Goal: Transaction & Acquisition: Purchase product/service

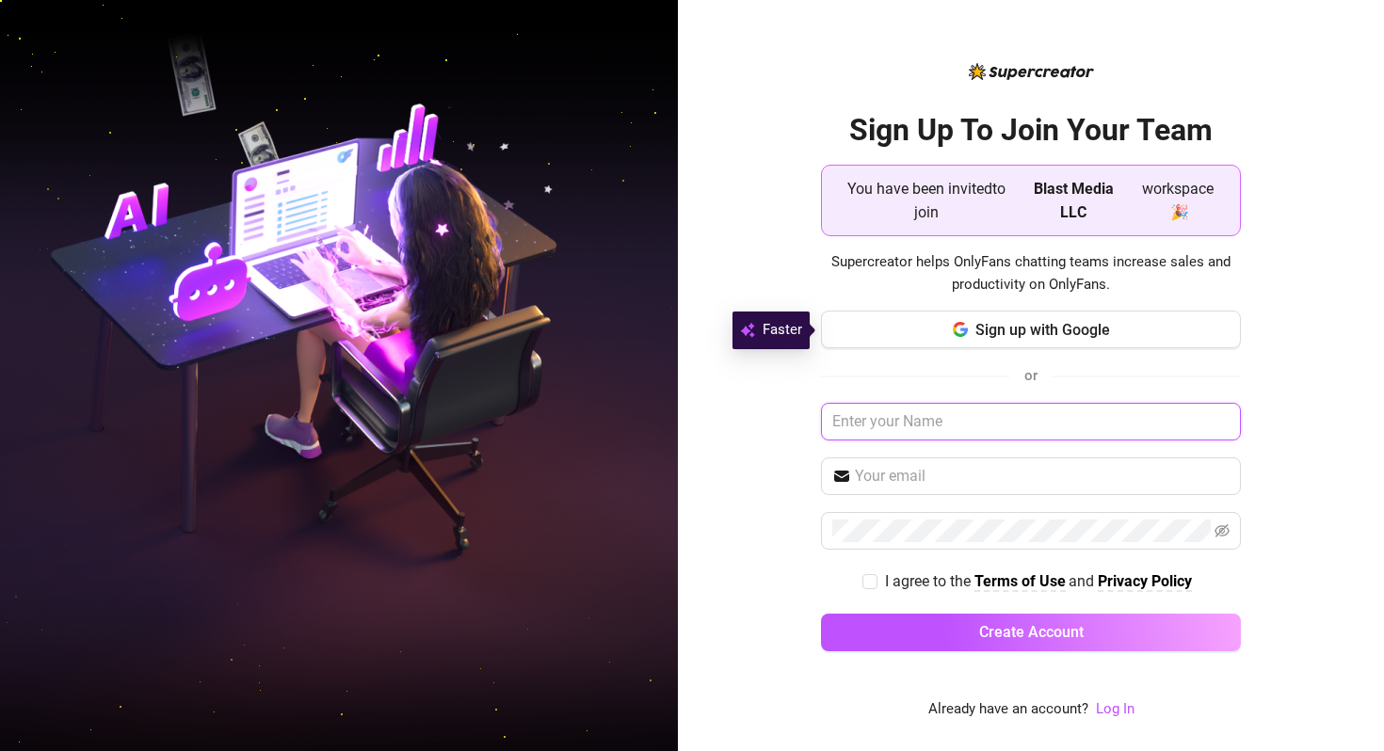
click at [871, 418] on input "text" at bounding box center [1031, 422] width 420 height 38
click at [1128, 633] on link "Log In" at bounding box center [1115, 709] width 39 height 17
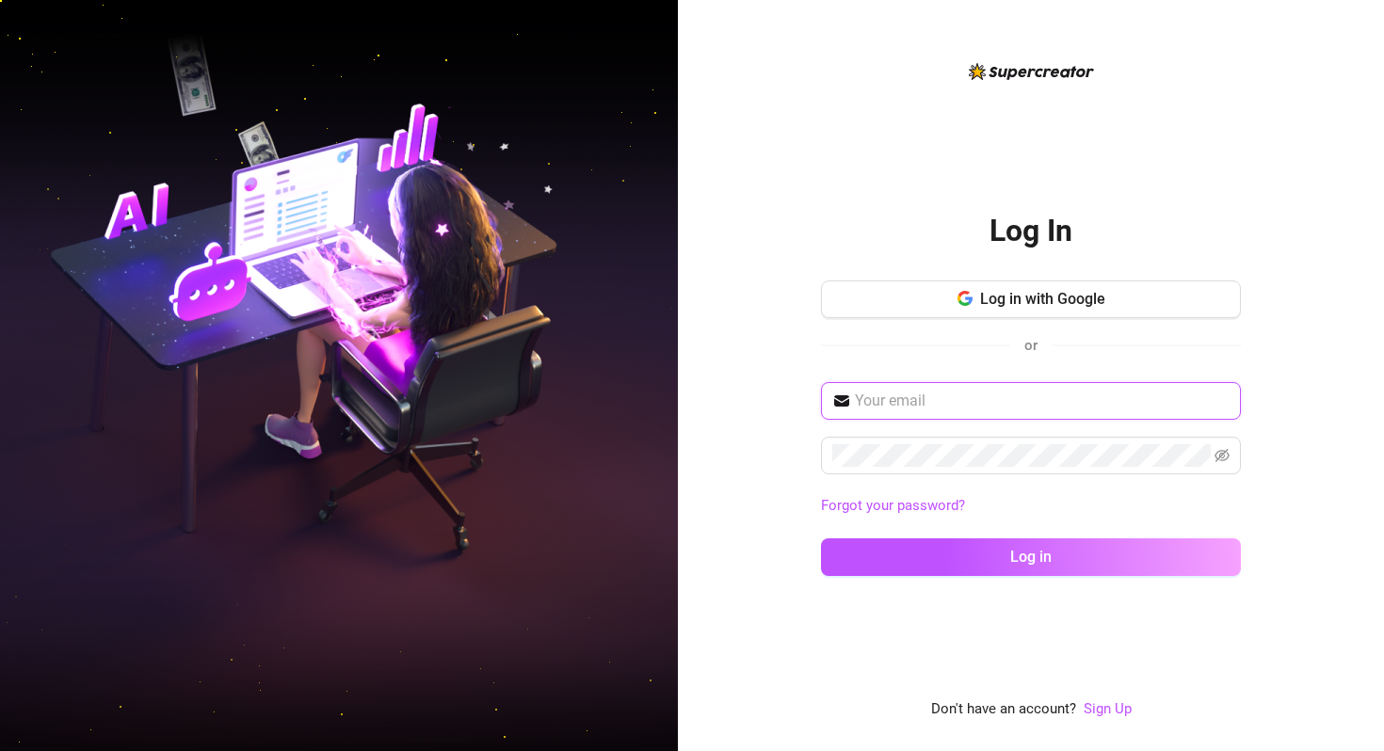
click at [938, 401] on input "text" at bounding box center [1042, 401] width 375 height 23
type input "Llllyacondie@gmail.com"
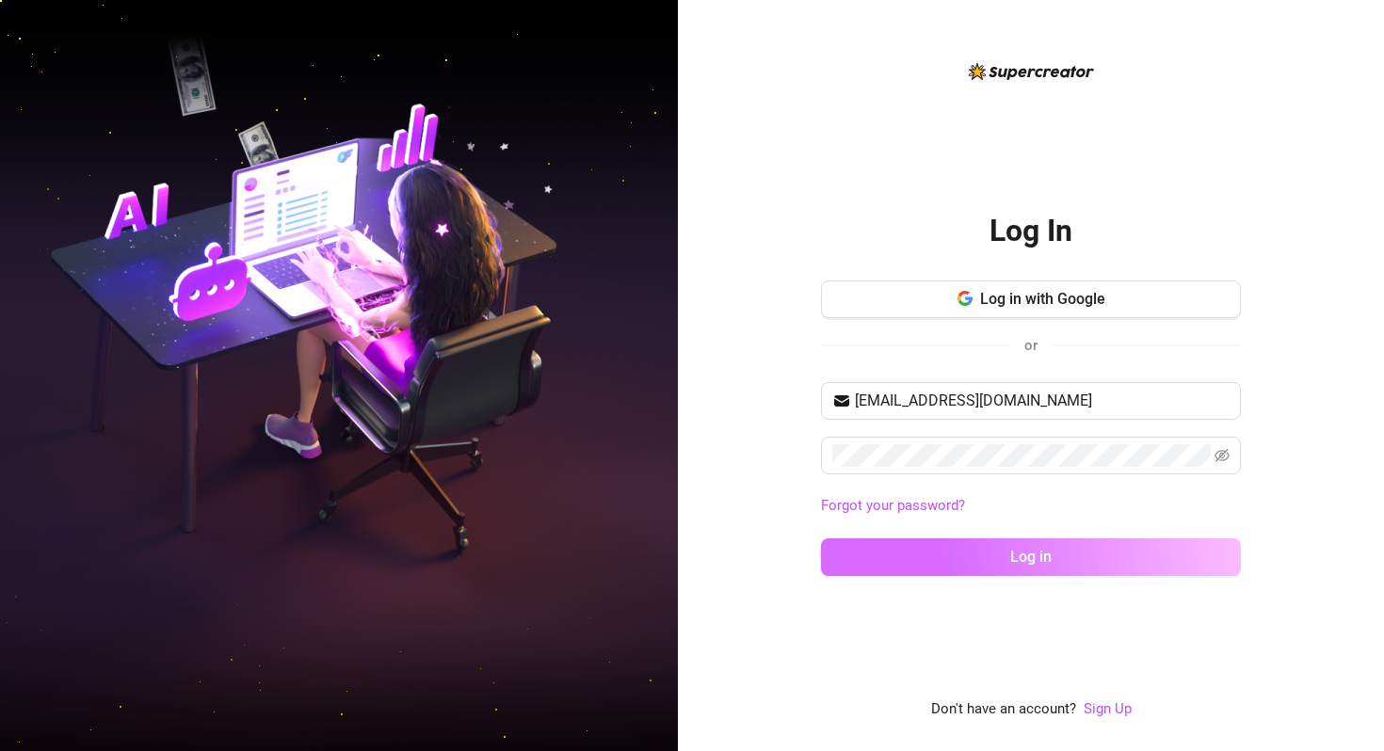
click at [1001, 554] on button "Log in" at bounding box center [1031, 558] width 420 height 38
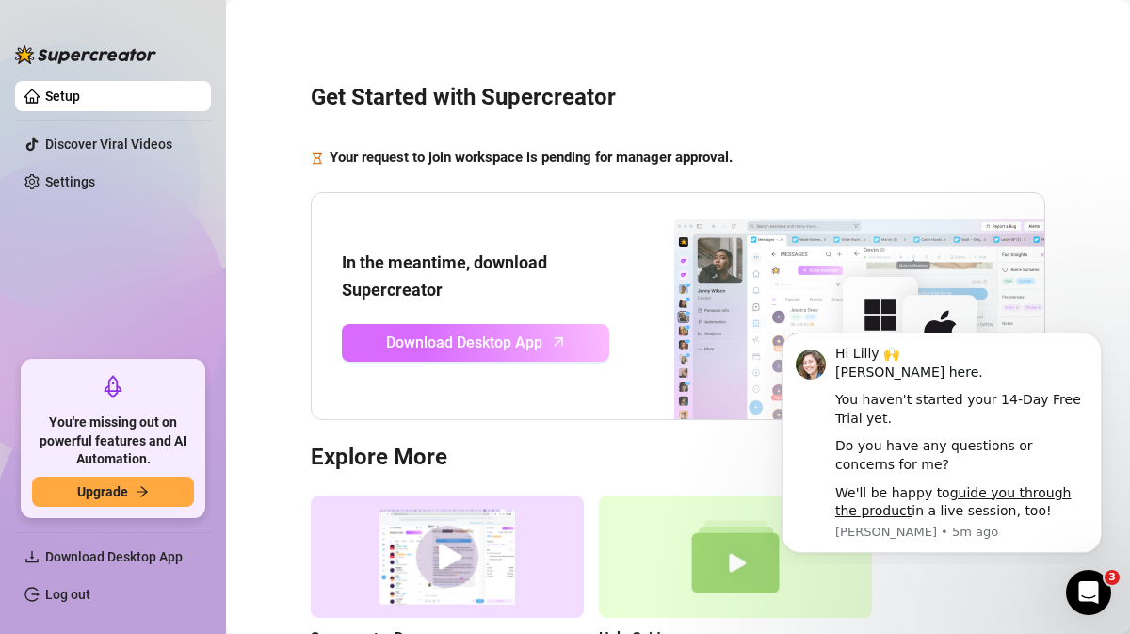
click at [511, 339] on span "Download Desktop App" at bounding box center [464, 343] width 156 height 24
click at [540, 350] on span "Download Desktop App" at bounding box center [464, 343] width 156 height 24
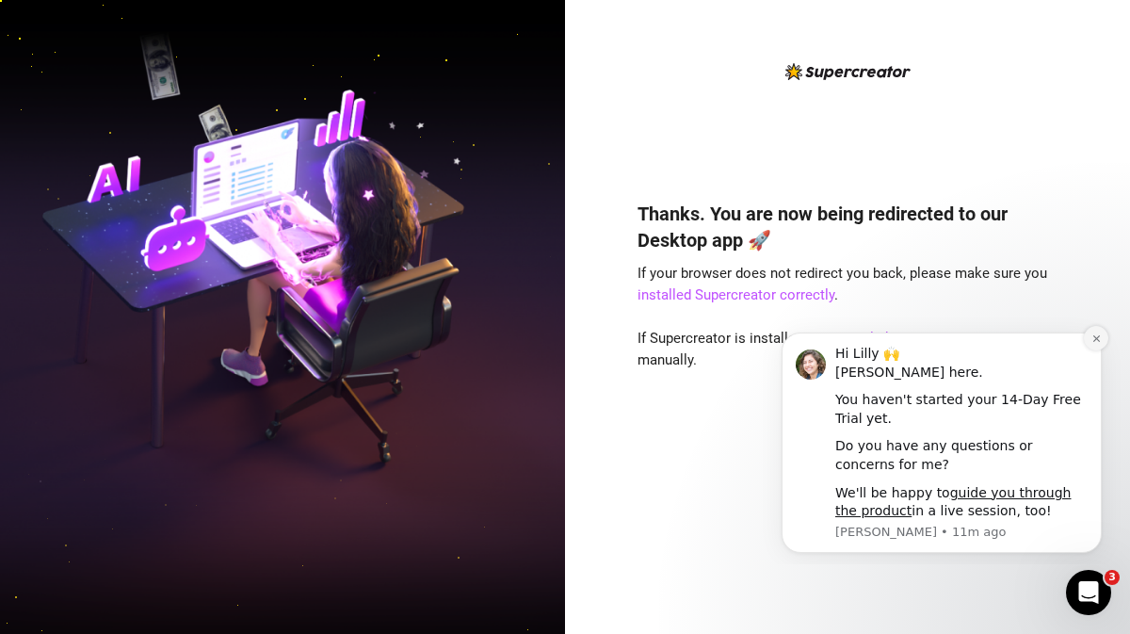
click at [1099, 334] on icon "Dismiss notification" at bounding box center [1096, 338] width 10 height 10
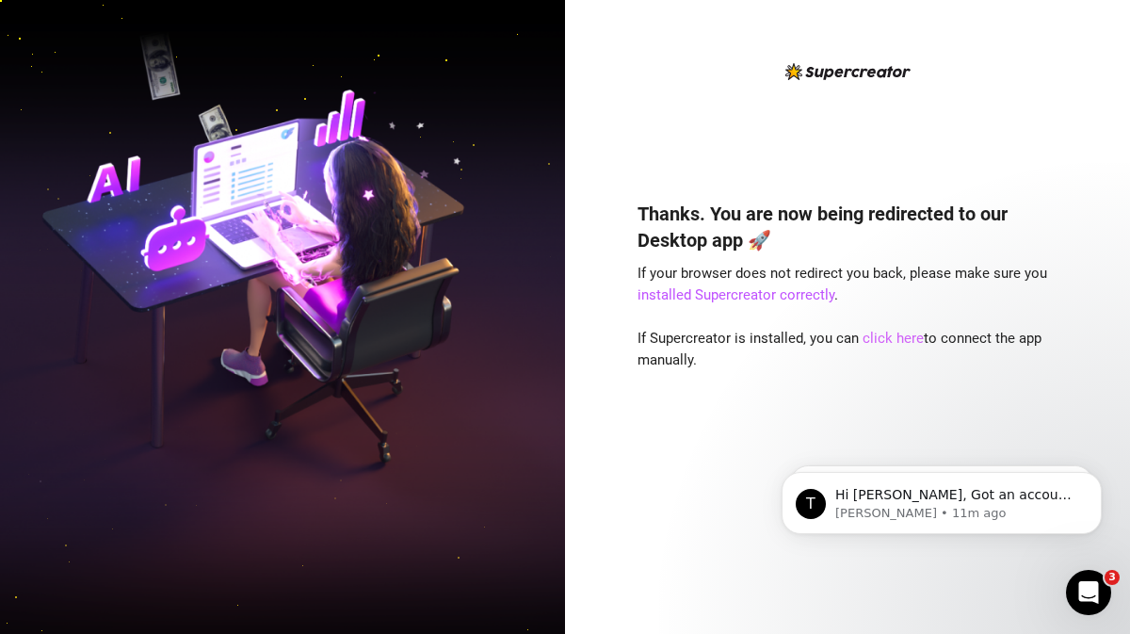
click at [888, 335] on link "click here" at bounding box center [893, 338] width 61 height 17
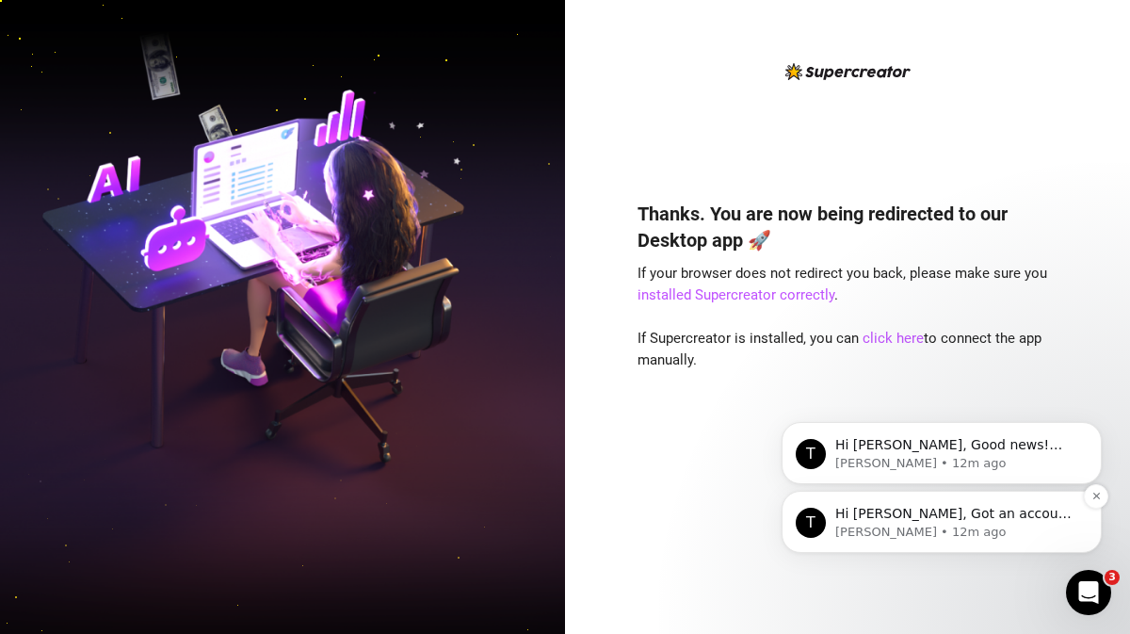
click at [886, 508] on p "Hi Lilly, Got an account you didn’t add because it felt too small? Not anymore!…" at bounding box center [956, 514] width 243 height 19
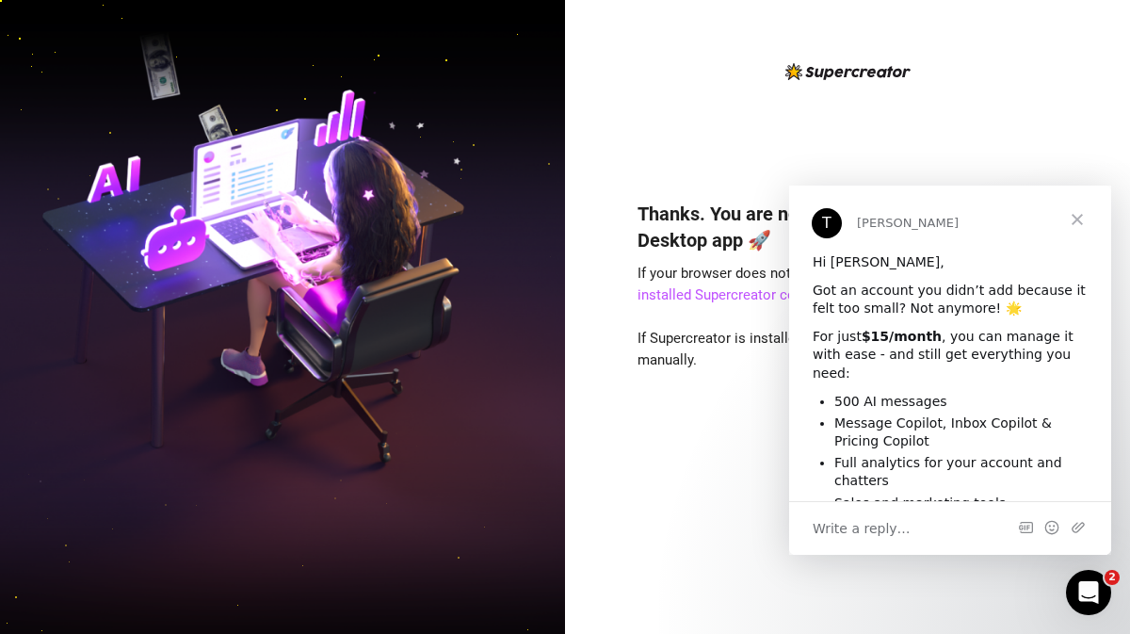
click at [769, 162] on div "Thanks. You are now being redirected to our Desktop app 🚀 If your browser does …" at bounding box center [848, 331] width 420 height 543
click at [1076, 219] on span "Close" at bounding box center [1077, 220] width 68 height 68
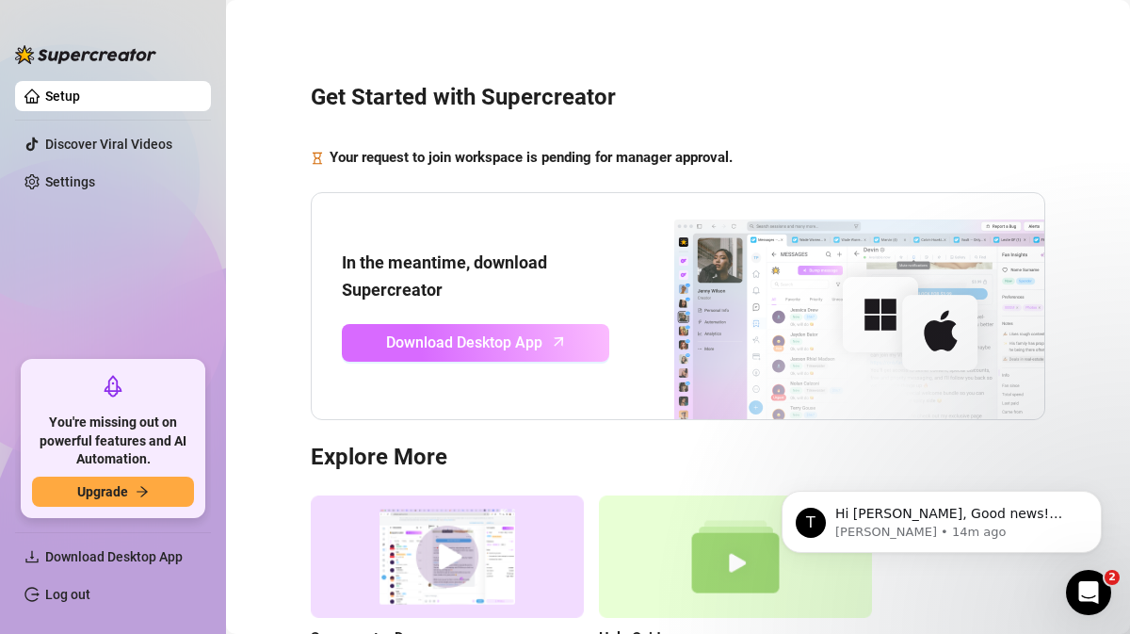
click at [493, 331] on span "Download Desktop App" at bounding box center [464, 343] width 156 height 24
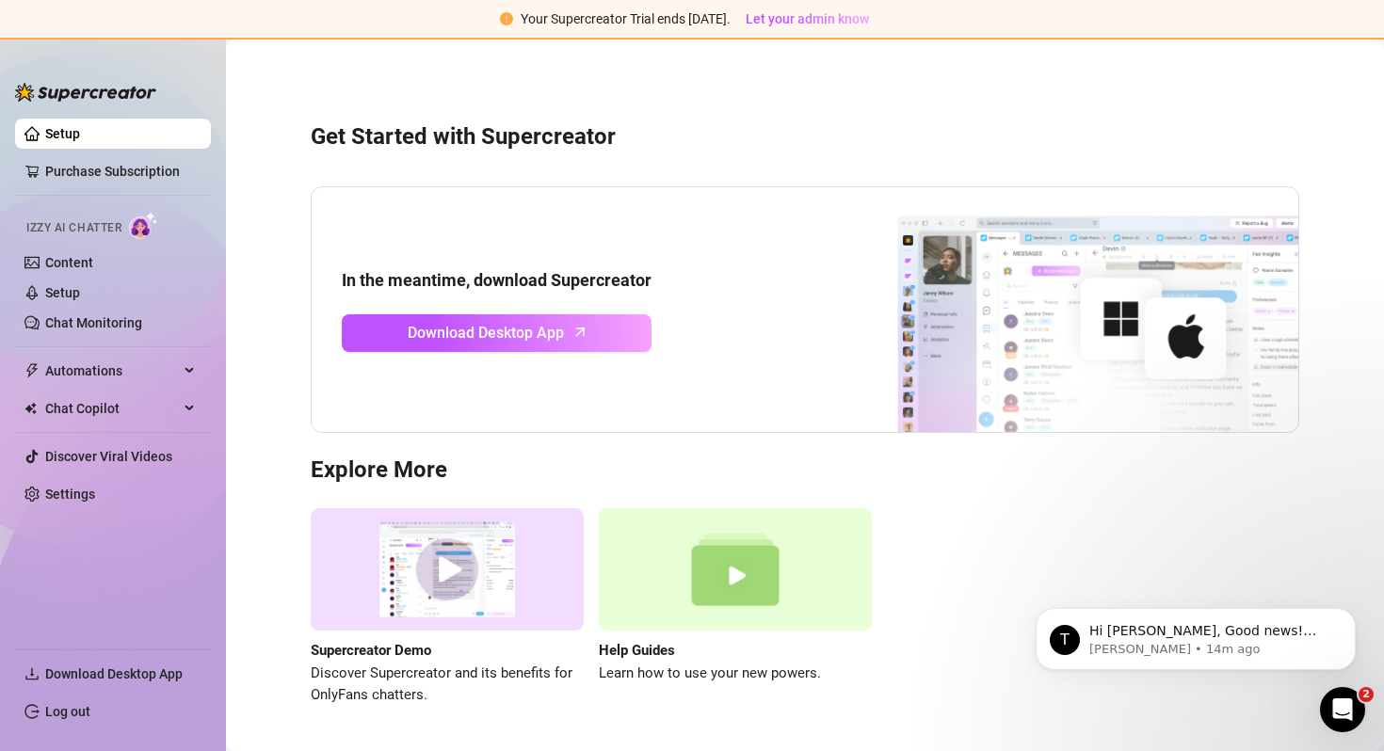
scroll to position [59, 0]
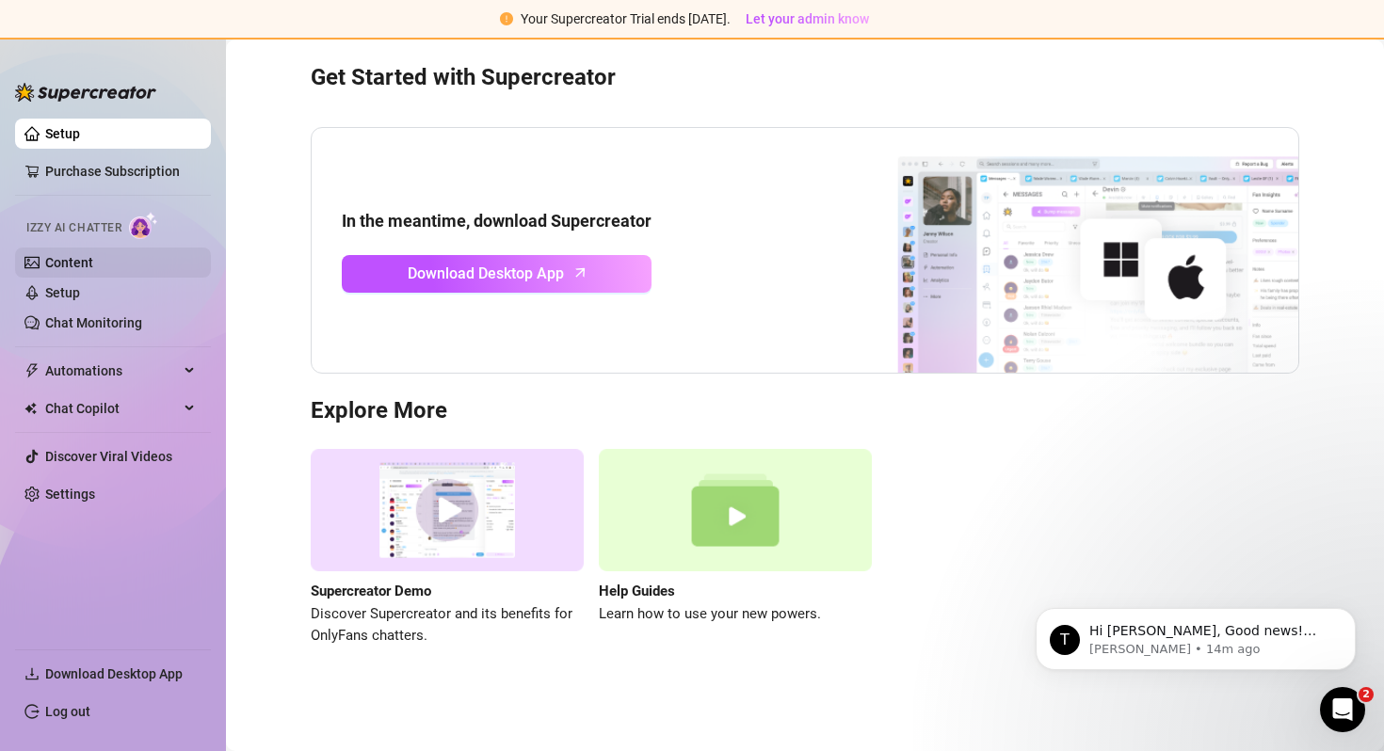
click at [61, 261] on link "Content" at bounding box center [69, 262] width 48 height 15
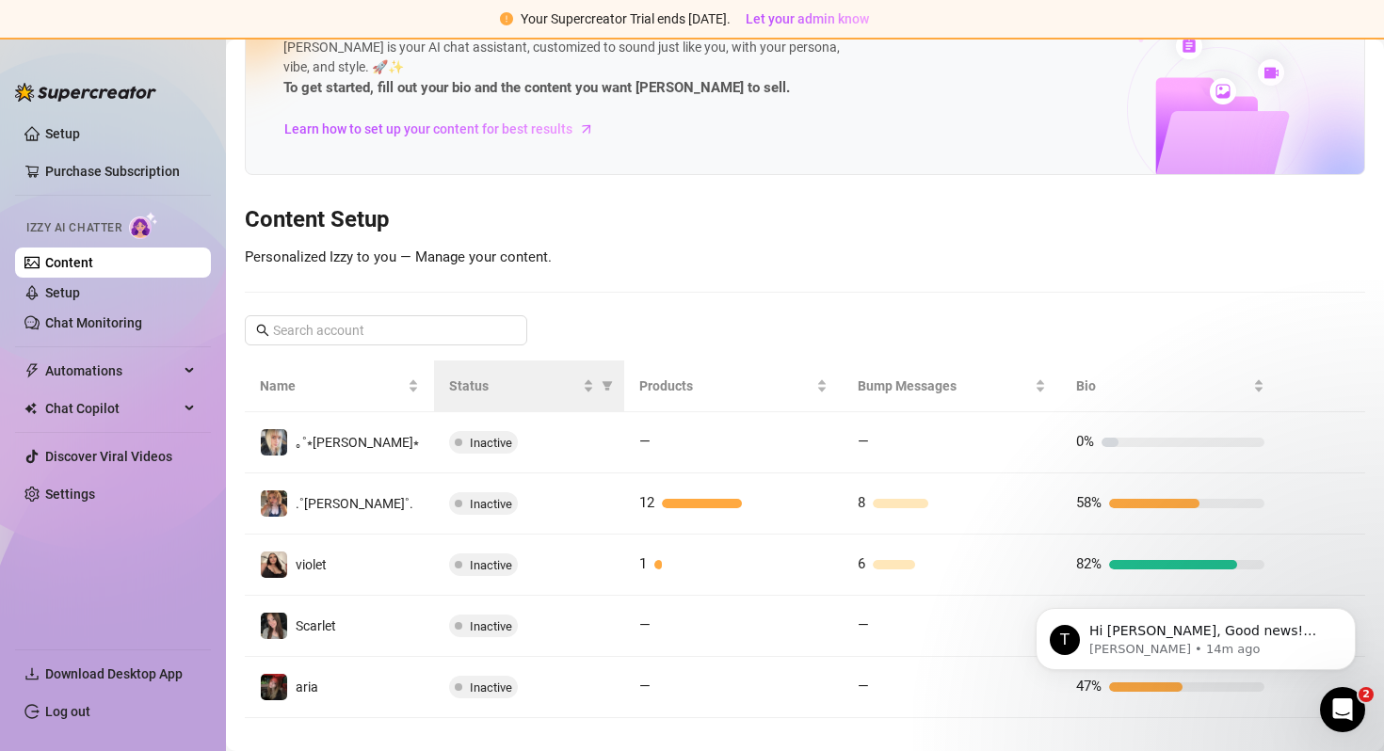
scroll to position [96, 0]
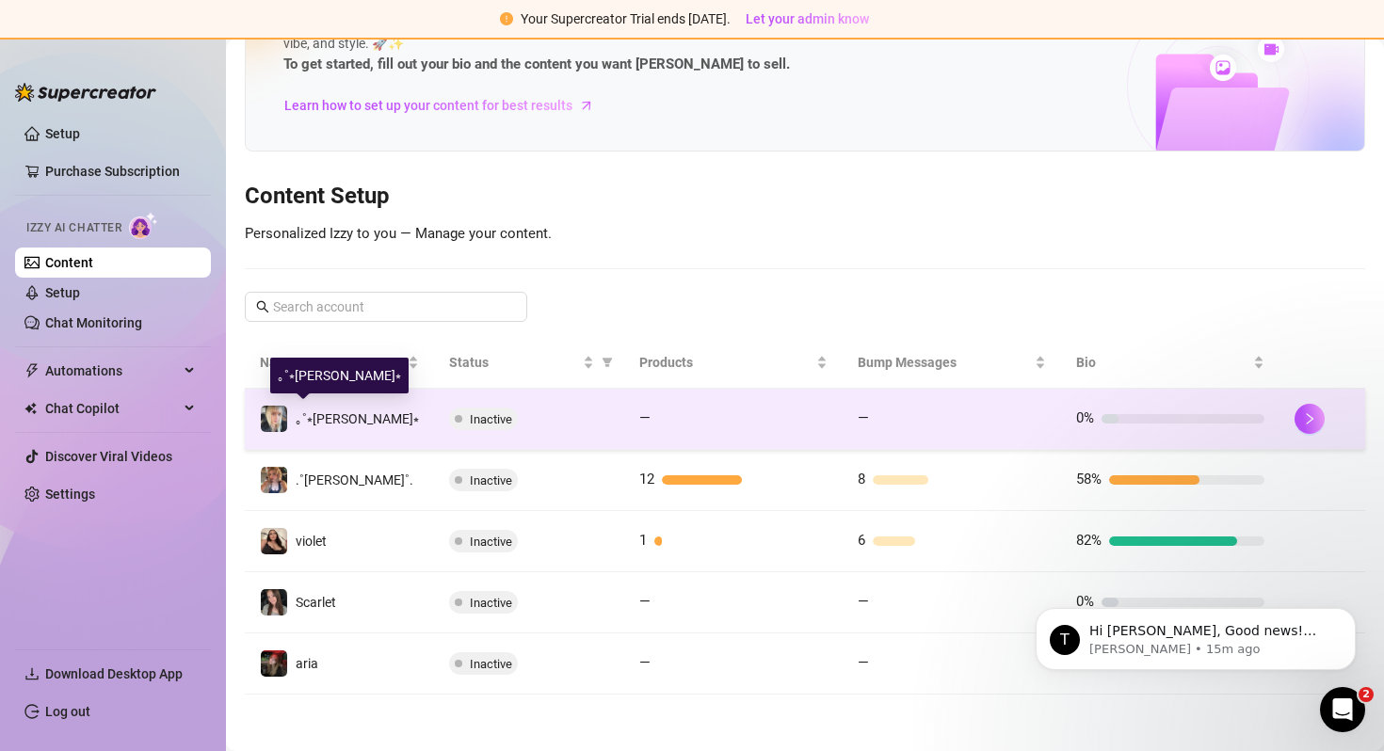
click at [296, 414] on span "｡˚⭒[PERSON_NAME]⭒" at bounding box center [357, 419] width 123 height 15
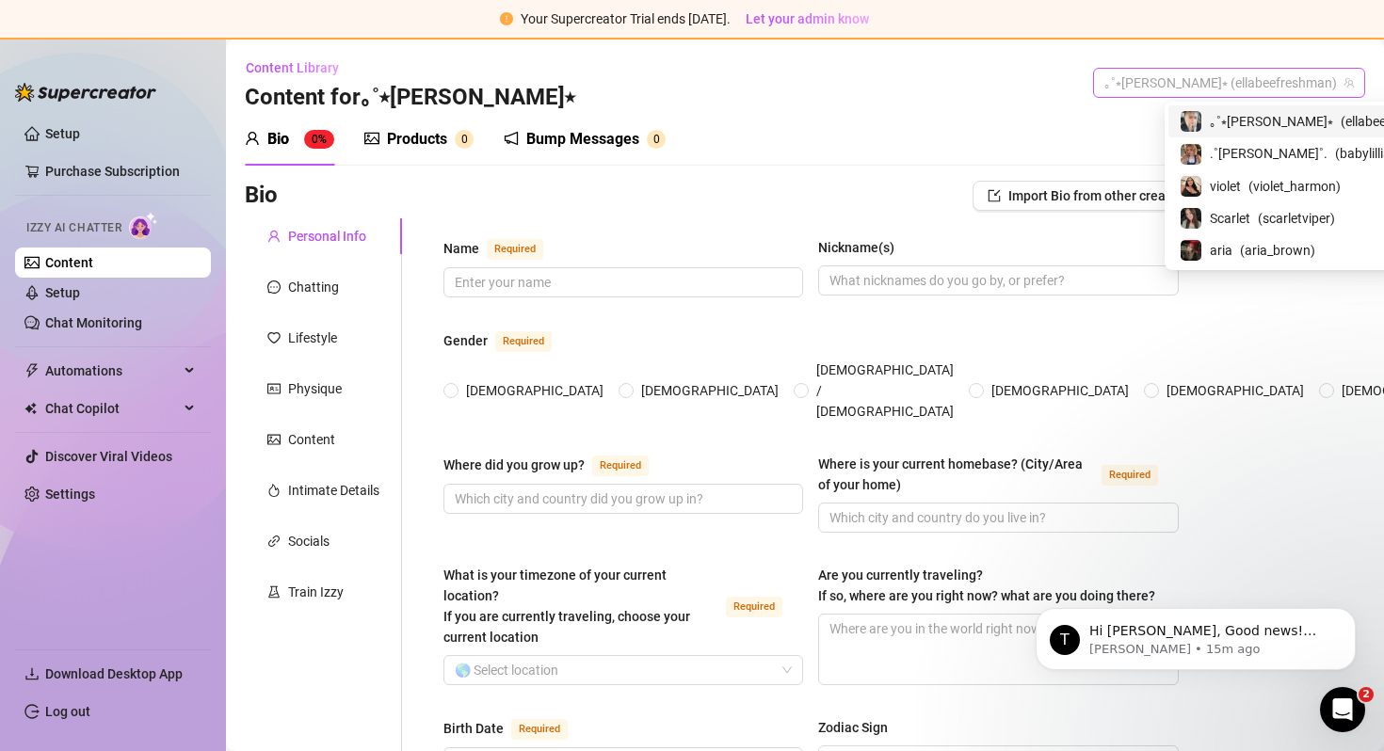
click at [1225, 82] on span "｡˚⭒[PERSON_NAME]⭒ (ellabeefreshman)" at bounding box center [1230, 83] width 250 height 28
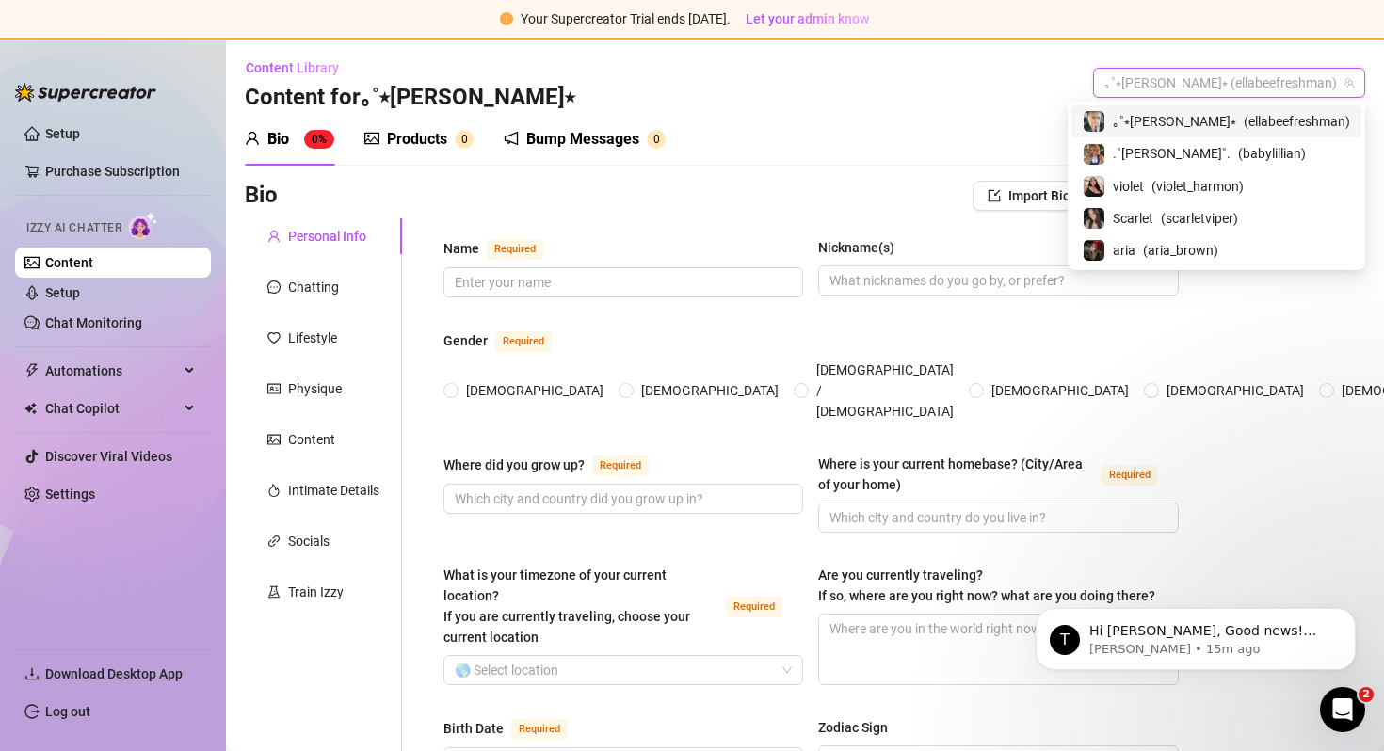
click at [1222, 118] on span "｡˚⭒[PERSON_NAME]⭒" at bounding box center [1174, 121] width 123 height 21
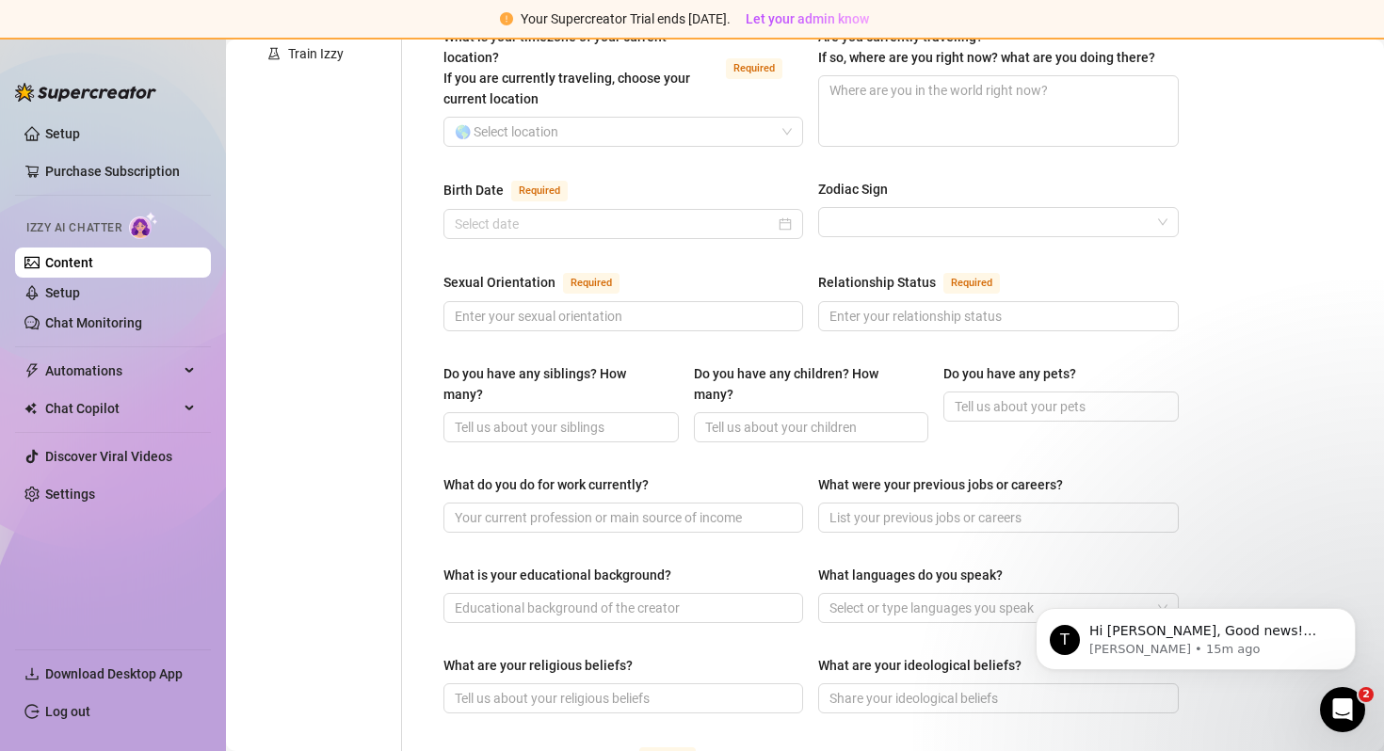
scroll to position [155, 0]
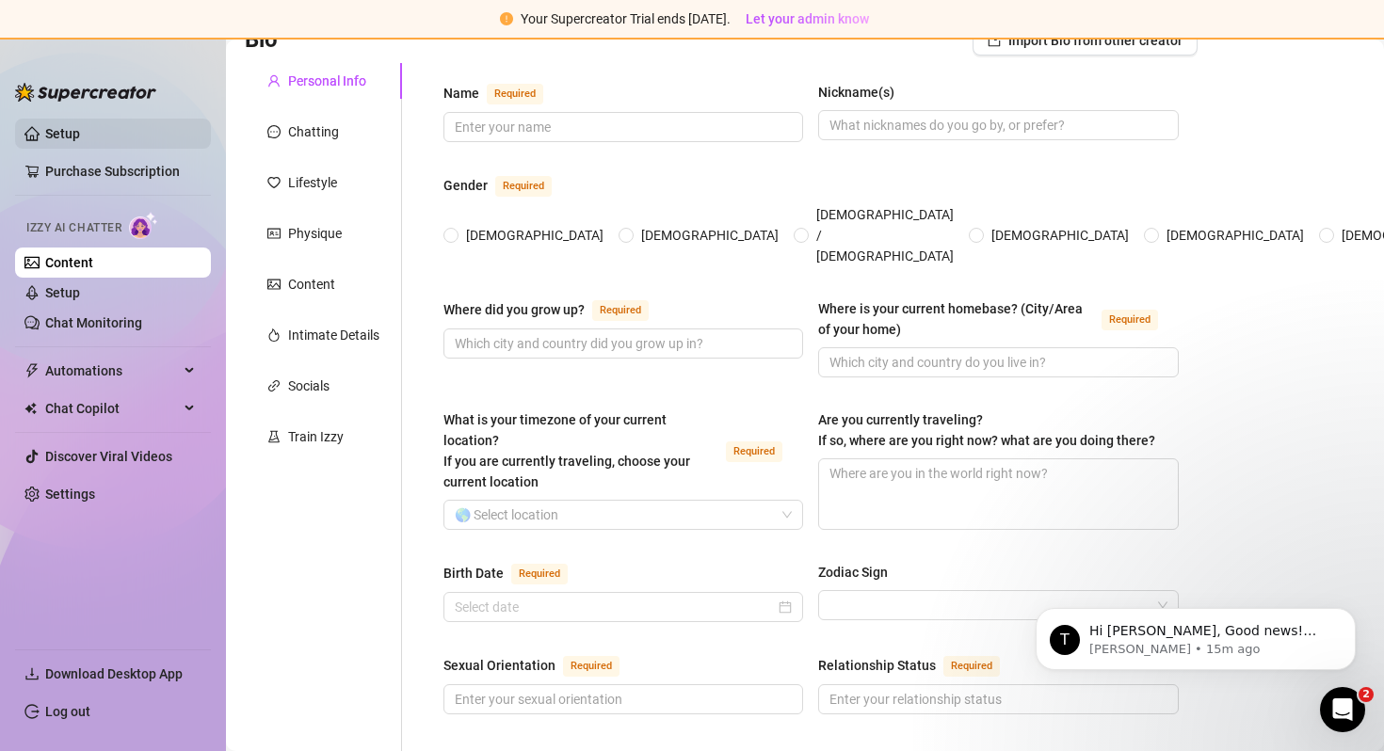
click at [68, 126] on link "Setup" at bounding box center [62, 133] width 35 height 15
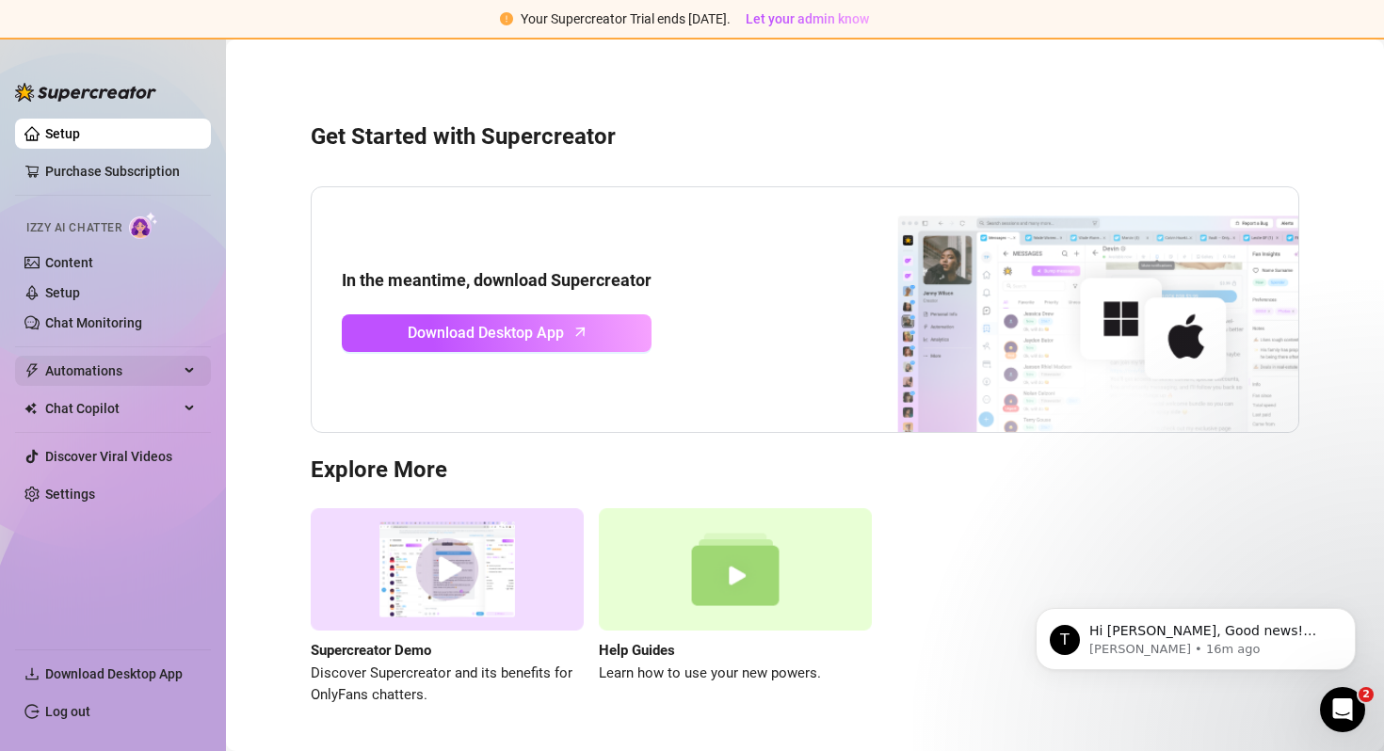
click at [121, 367] on span "Automations" at bounding box center [112, 371] width 134 height 30
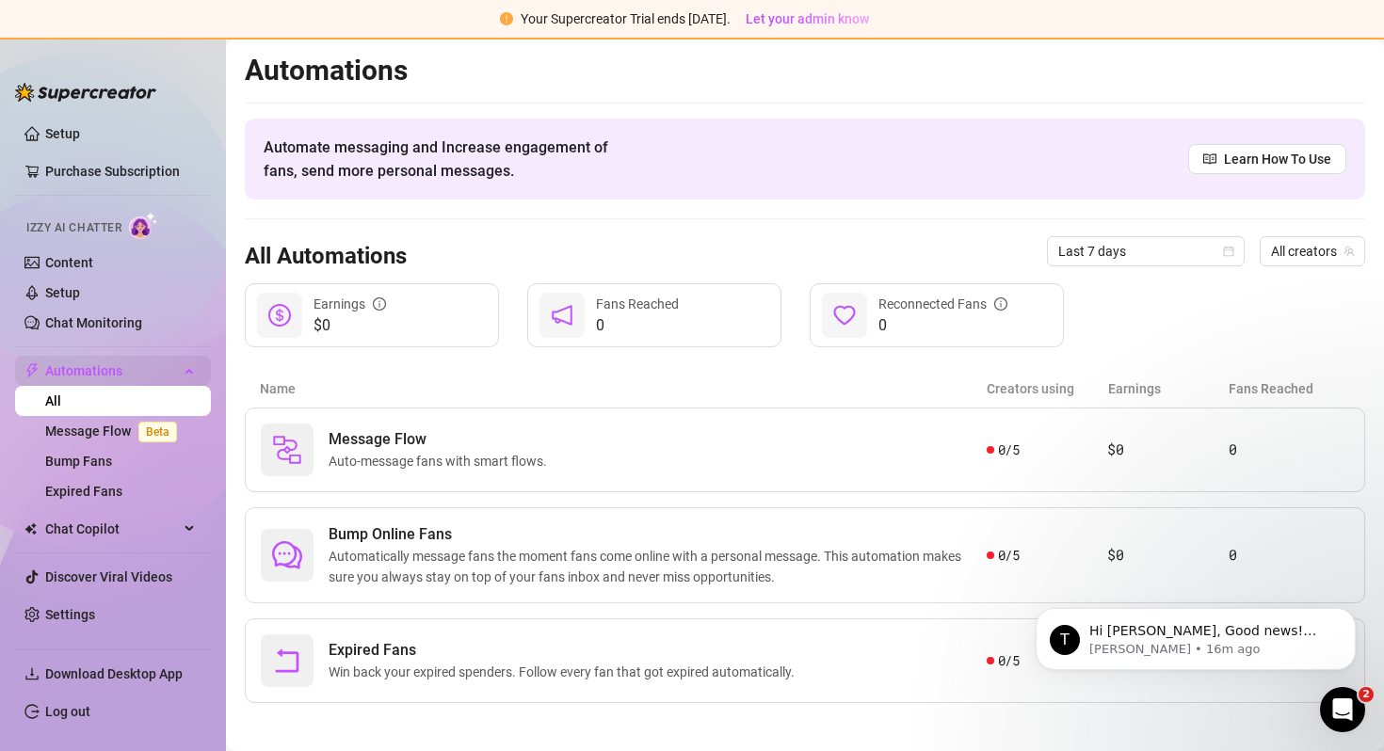
click at [122, 377] on span "Automations" at bounding box center [112, 371] width 134 height 30
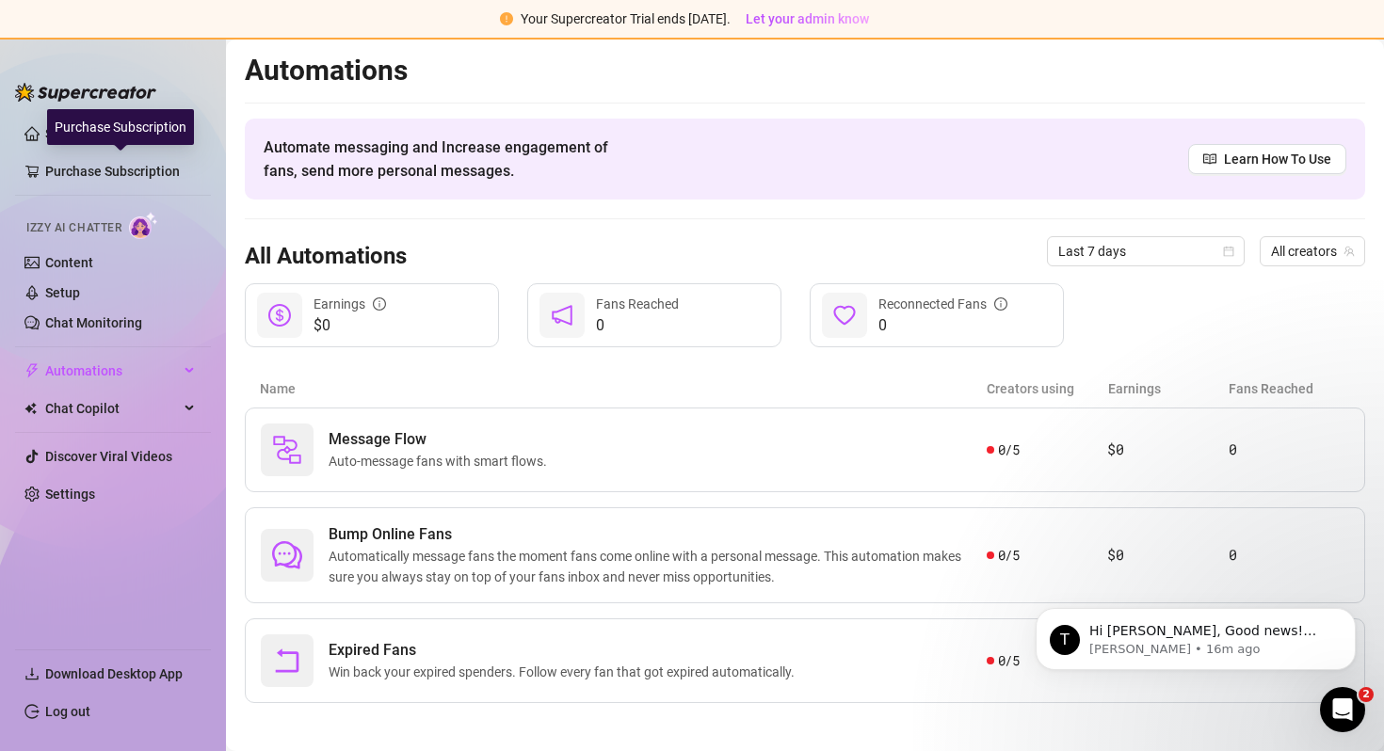
click at [68, 130] on div "Purchase Subscription" at bounding box center [120, 127] width 147 height 36
click at [45, 128] on link "Setup" at bounding box center [62, 133] width 35 height 15
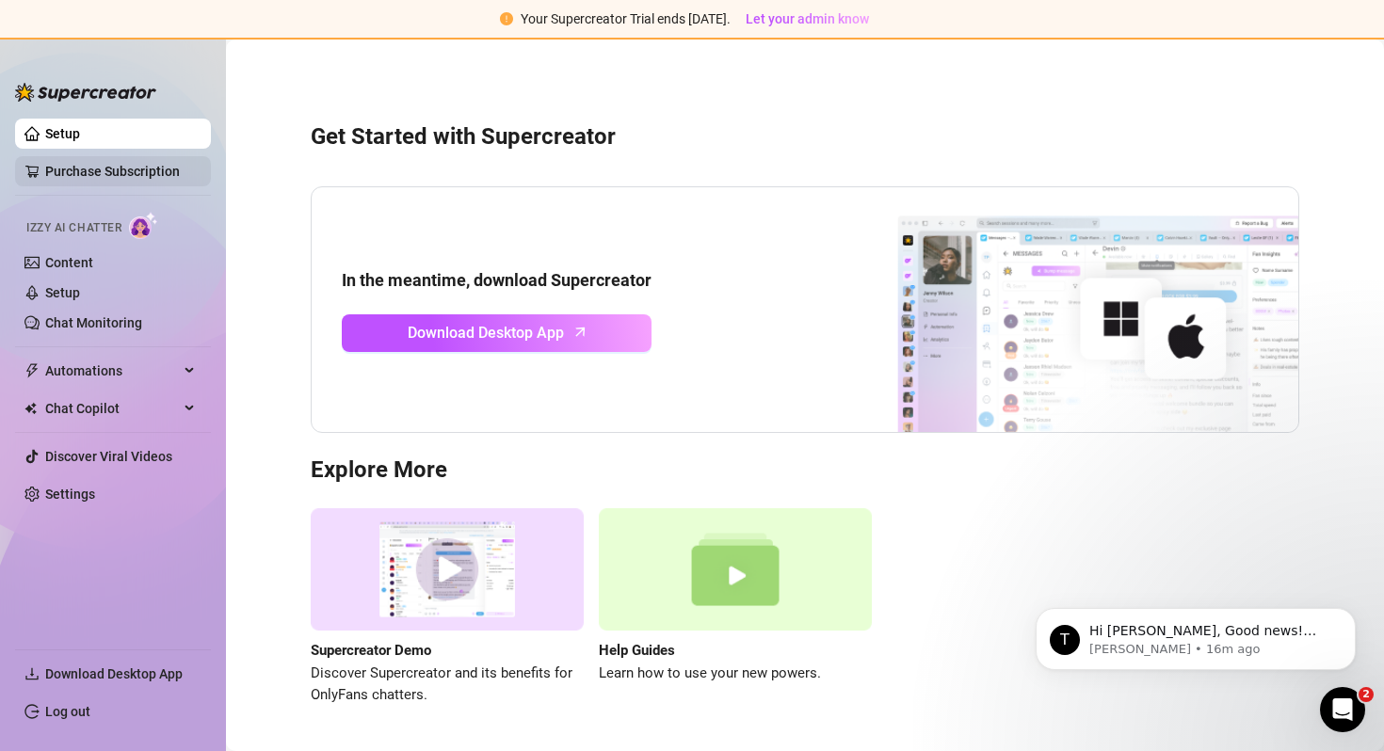
click at [59, 180] on link "Purchase Subscription" at bounding box center [120, 171] width 151 height 30
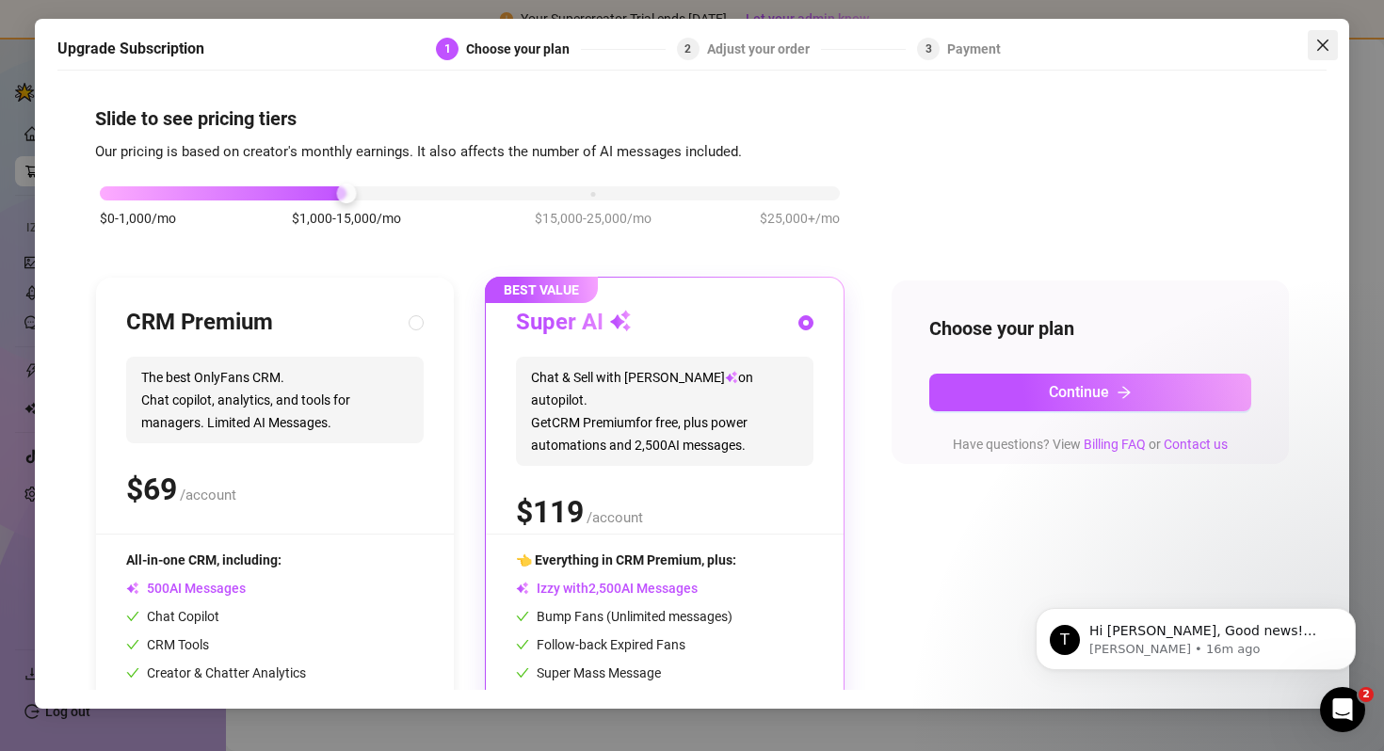
click at [1330, 40] on icon "close" at bounding box center [1323, 45] width 15 height 15
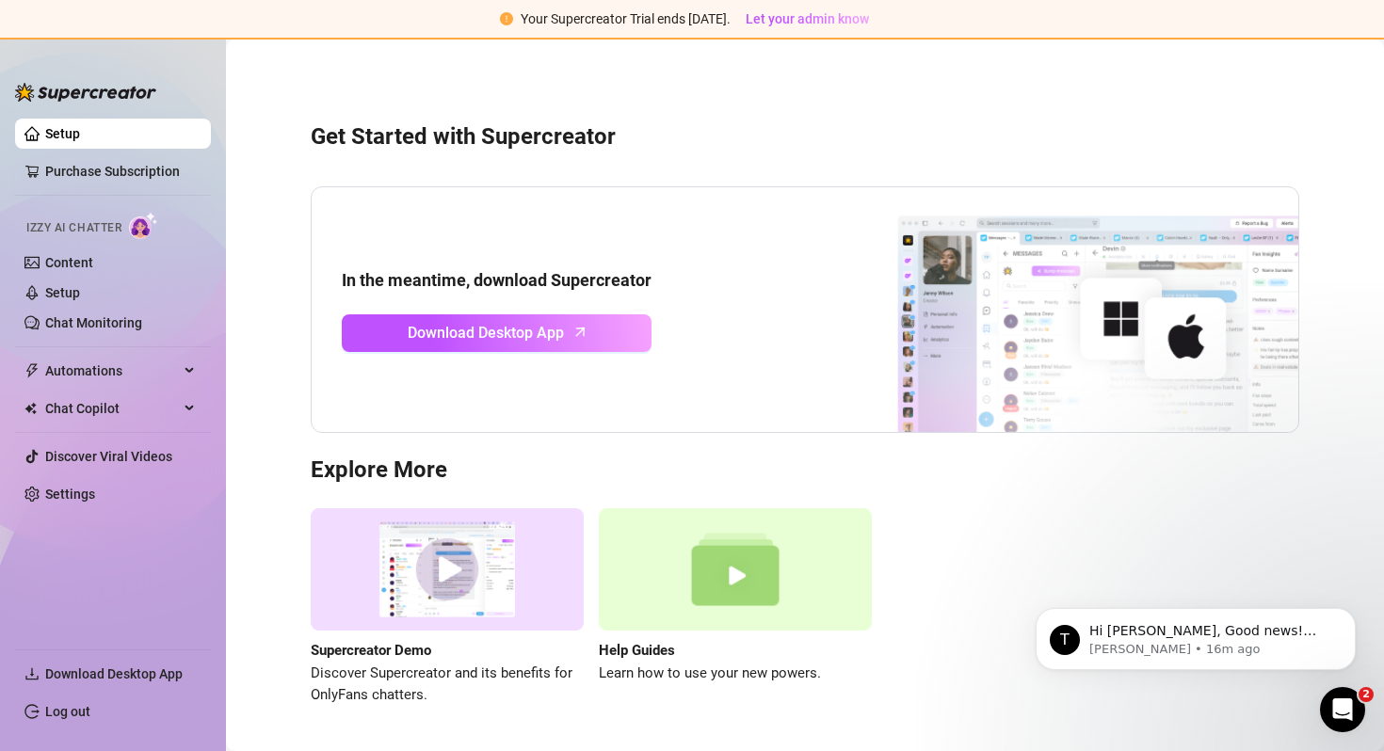
click at [50, 134] on link "Setup" at bounding box center [62, 133] width 35 height 15
click at [89, 260] on link "Content" at bounding box center [69, 262] width 48 height 15
